Goal: Task Accomplishment & Management: Complete application form

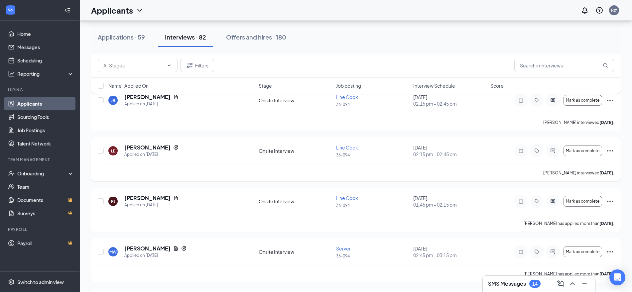
scroll to position [956, 0]
click at [590, 152] on span "Mark as complete" at bounding box center [583, 151] width 34 height 5
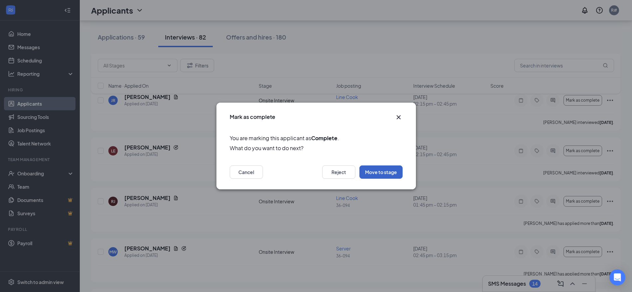
click at [375, 174] on button "Move to stage" at bounding box center [380, 172] width 43 height 13
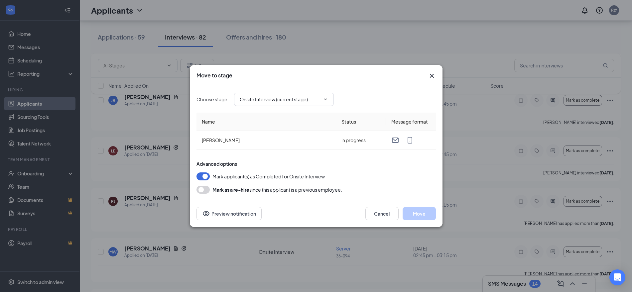
type input "Hiring Complete (final stage)"
click at [422, 212] on button "Move" at bounding box center [419, 213] width 33 height 13
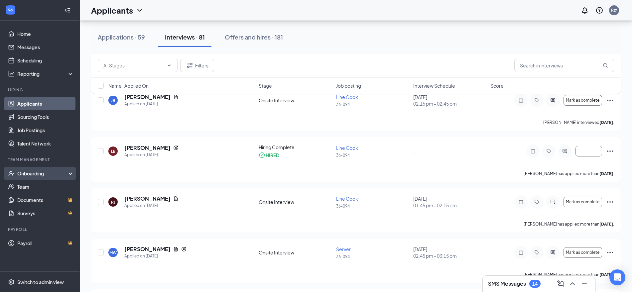
click at [22, 172] on div "Onboarding" at bounding box center [42, 173] width 51 height 7
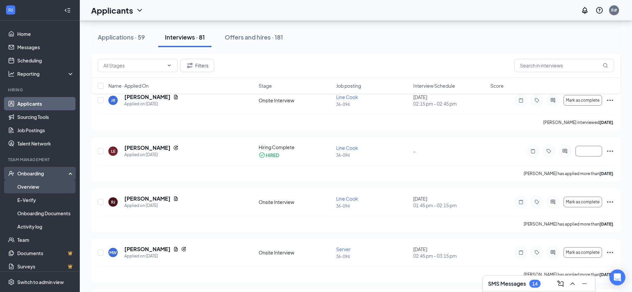
click at [30, 187] on link "Overview" at bounding box center [45, 186] width 57 height 13
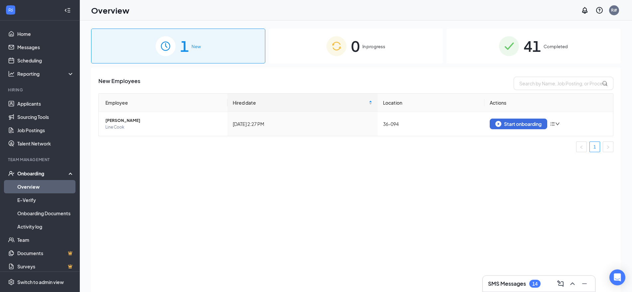
click at [535, 284] on div "14" at bounding box center [534, 284] width 5 height 6
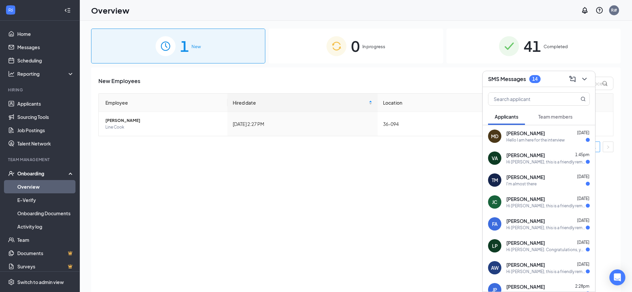
click at [537, 79] on div "14" at bounding box center [534, 79] width 5 height 6
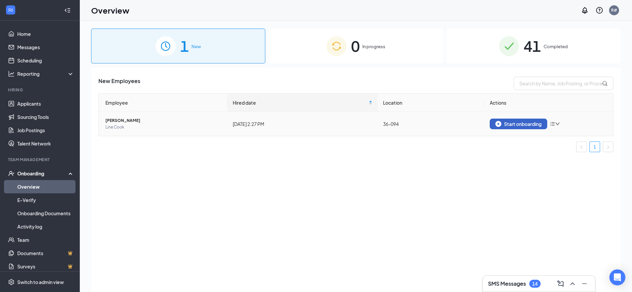
click at [523, 121] on div "Start onboarding" at bounding box center [518, 124] width 46 height 6
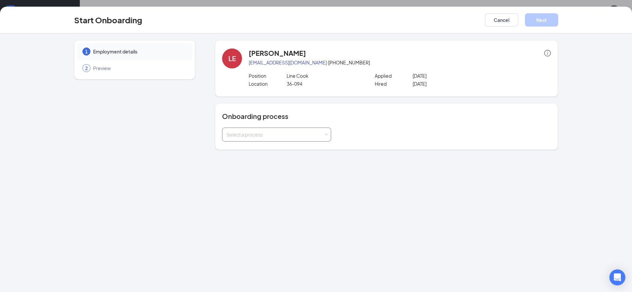
click at [324, 135] on div "Select a process" at bounding box center [274, 134] width 97 height 7
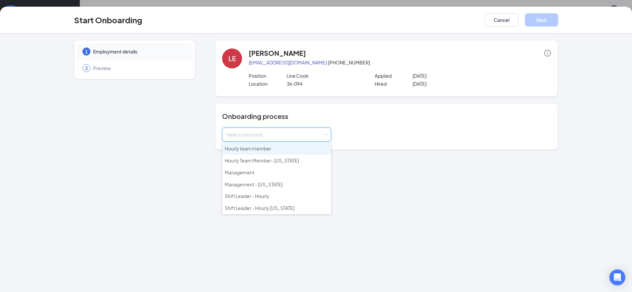
click at [284, 147] on li "Hourly team member" at bounding box center [276, 149] width 109 height 12
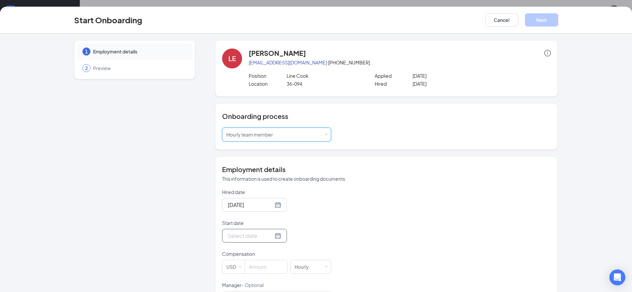
click at [270, 236] on div at bounding box center [255, 236] width 54 height 8
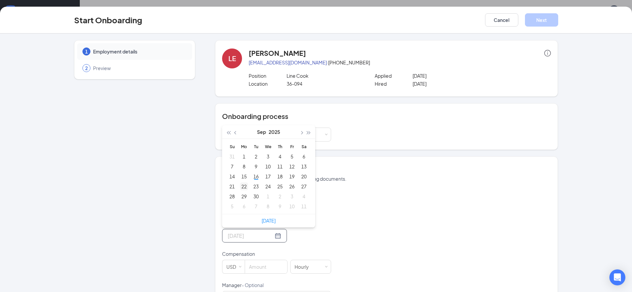
type input "[DATE]"
click at [242, 188] on div "22" at bounding box center [244, 187] width 8 height 8
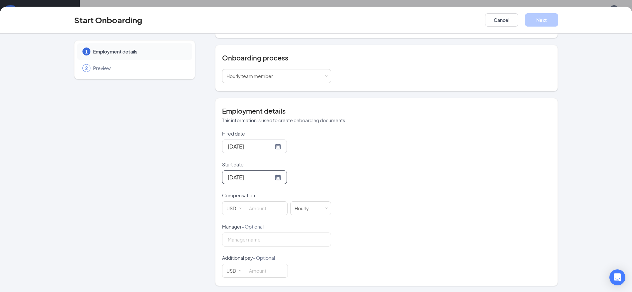
scroll to position [59, 0]
click at [254, 209] on input at bounding box center [266, 207] width 42 height 13
type input "17"
click at [245, 240] on input "Manager - Optional" at bounding box center [276, 239] width 109 height 14
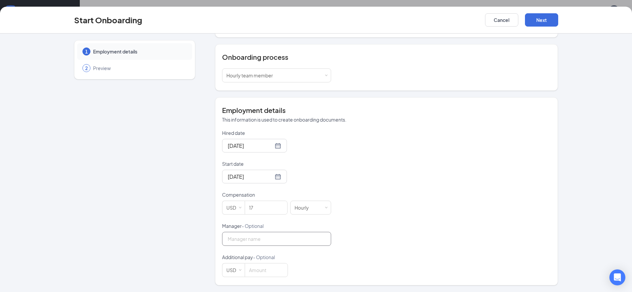
type input "[PERSON_NAME]"
click at [538, 19] on button "Next" at bounding box center [541, 19] width 33 height 13
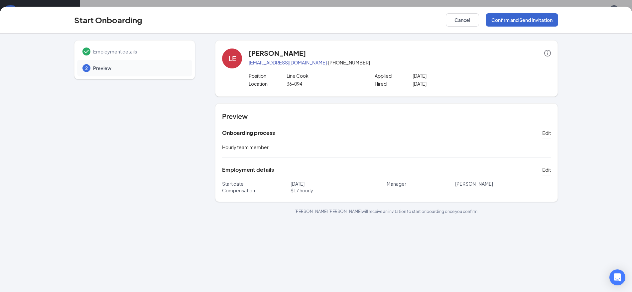
scroll to position [0, 0]
click at [527, 19] on button "Confirm and Send Invitation" at bounding box center [522, 19] width 72 height 13
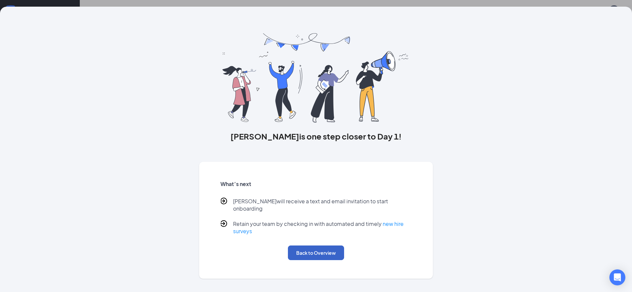
click at [310, 248] on button "Back to Overview" at bounding box center [316, 253] width 56 height 15
